Goal: Information Seeking & Learning: Understand process/instructions

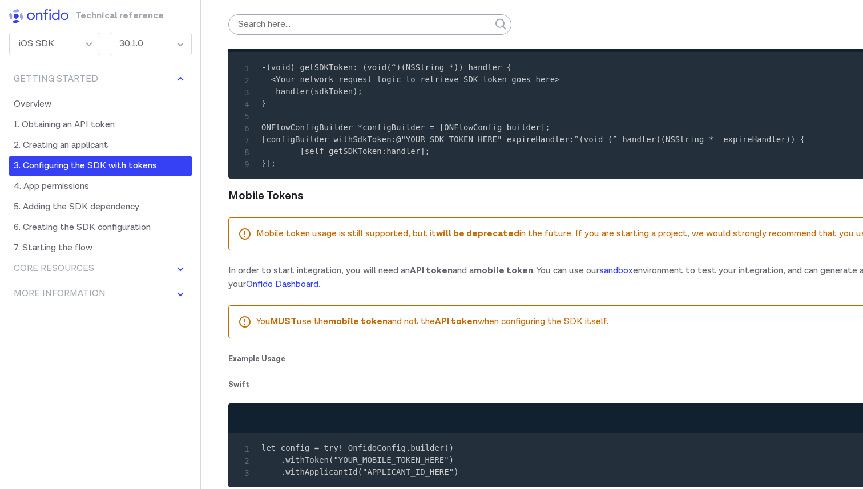
scroll to position [1976, 0]
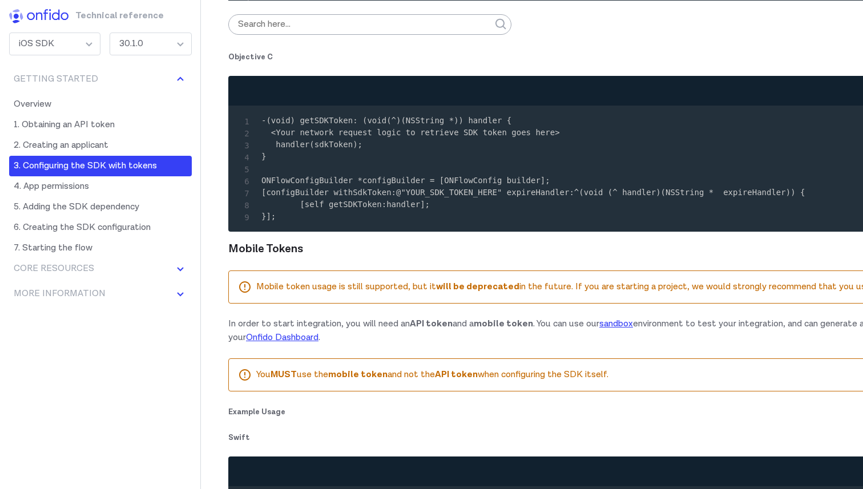
copy code "OnfidoConfig"
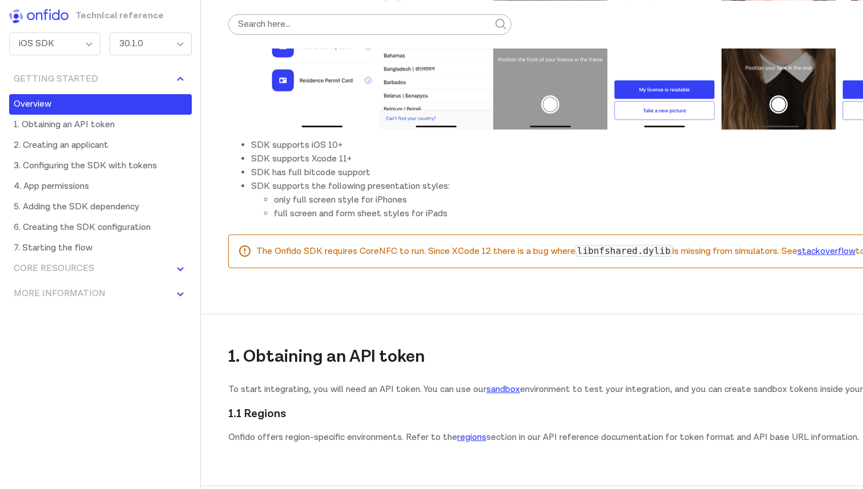
scroll to position [3045, 0]
